Goal: Find specific page/section: Find specific page/section

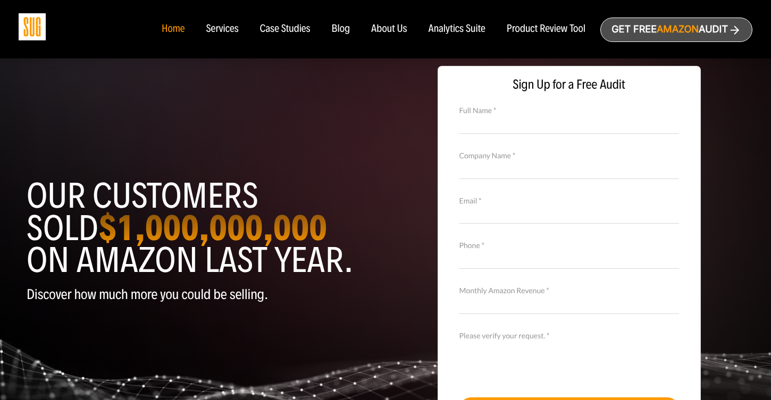
click at [219, 34] on div "Services" at bounding box center [222, 29] width 32 height 12
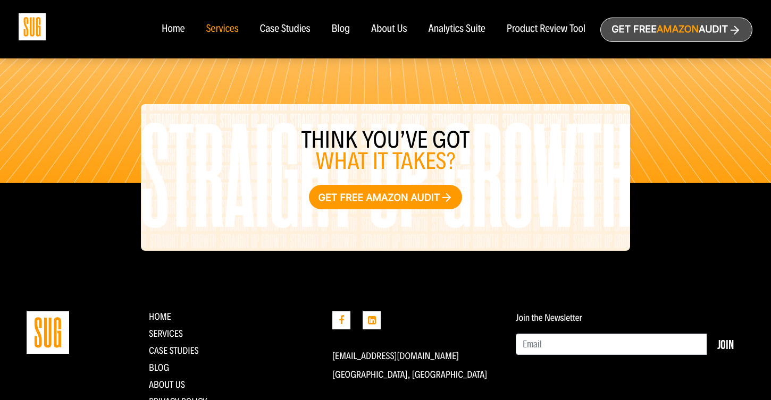
scroll to position [1312, 0]
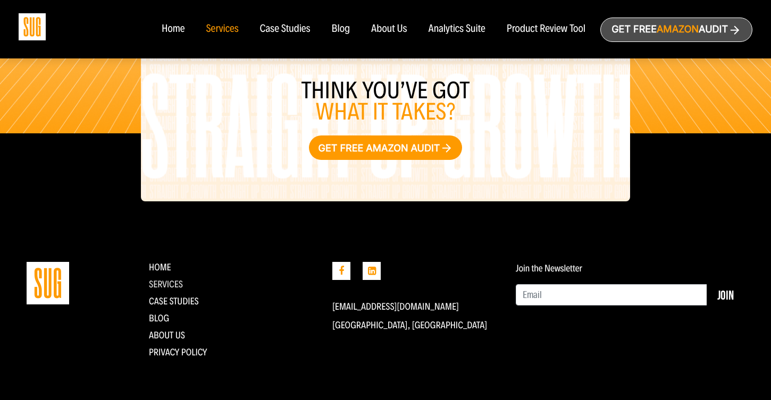
click at [172, 288] on link "Services" at bounding box center [166, 285] width 34 height 12
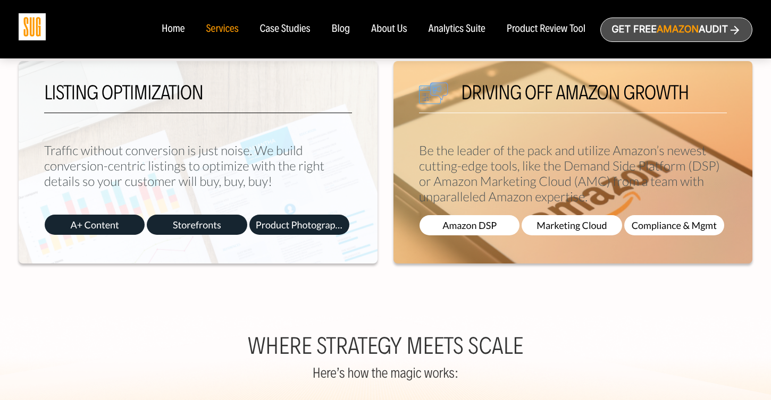
scroll to position [668, 0]
